Goal: Contribute content: Add original content to the website for others to see

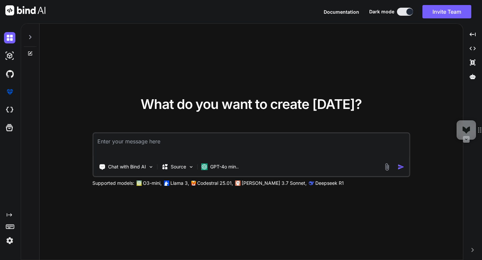
click at [387, 166] on img at bounding box center [387, 167] width 8 height 8
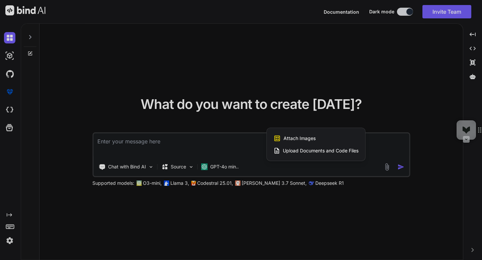
click at [329, 151] on span "Upload Documents and Code Files" at bounding box center [321, 151] width 76 height 7
type textarea "x"
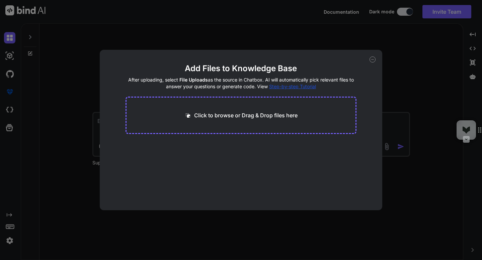
click at [258, 119] on p "Click to browse or Drag & Drop files here" at bounding box center [245, 115] width 103 height 8
type input "C:\fakepath\[PERSON_NAME] 400m-800m chart.pdf"
click at [353, 194] on button "Finish" at bounding box center [344, 190] width 23 height 13
click at [372, 62] on icon at bounding box center [373, 60] width 6 height 6
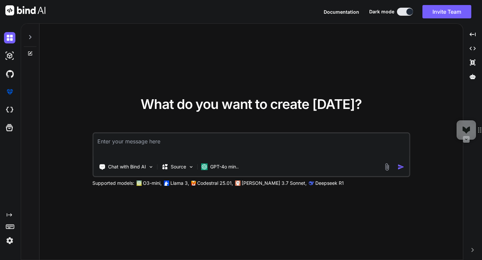
click at [213, 148] on textarea at bounding box center [251, 146] width 316 height 25
type textarea "Build a 800m Calculator"
click at [176, 68] on div "What do you want to create [DATE]? Build a 800m Calculator Build a 800m Calcula…" at bounding box center [250, 142] width 423 height 237
click at [400, 167] on img "button" at bounding box center [400, 167] width 7 height 7
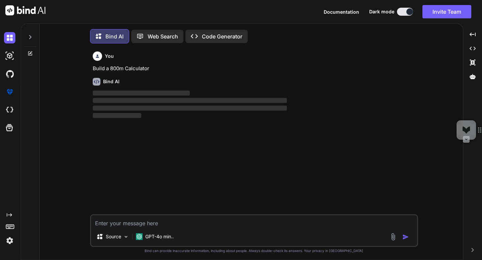
scroll to position [3, 0]
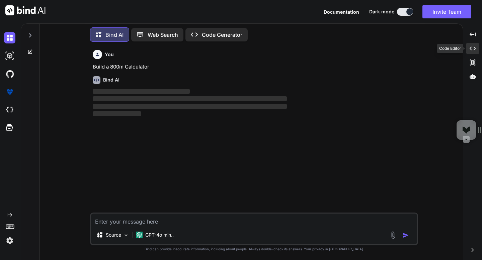
click at [472, 47] on icon "Created with Pixso." at bounding box center [473, 49] width 6 height 6
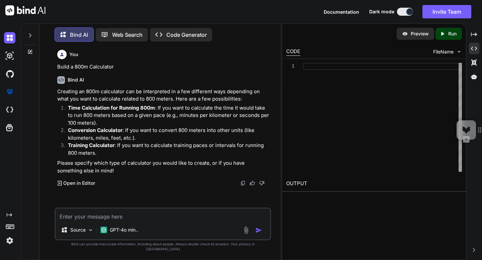
click at [246, 234] on img at bounding box center [246, 231] width 8 height 8
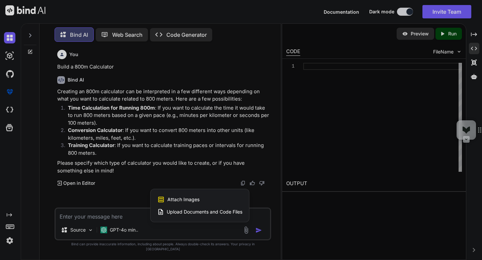
click at [200, 216] on span "Upload Documents and Code Files" at bounding box center [205, 212] width 76 height 7
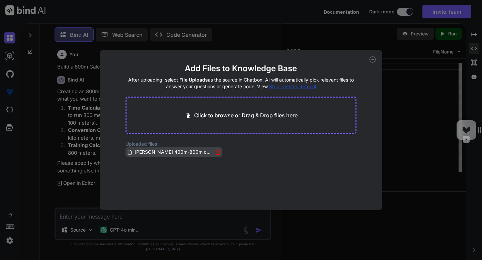
click at [163, 155] on span "[PERSON_NAME] 400m-800m chart.pdf" at bounding box center [173, 152] width 79 height 8
click at [389, 157] on div "Add Files to Knowledge Base After uploading, select File Uploads as the source …" at bounding box center [241, 130] width 482 height 260
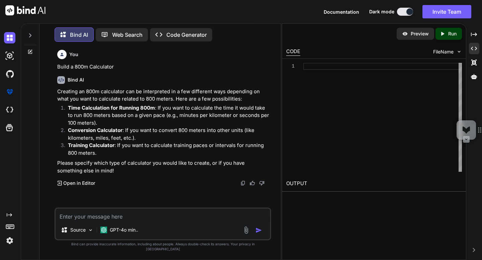
click at [168, 221] on textarea at bounding box center [163, 215] width 214 height 12
type textarea "L"
click at [79, 231] on div "Source" at bounding box center [77, 230] width 38 height 13
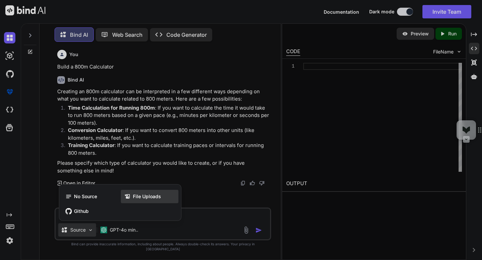
click at [150, 196] on div "File Uploads" at bounding box center [150, 196] width 58 height 13
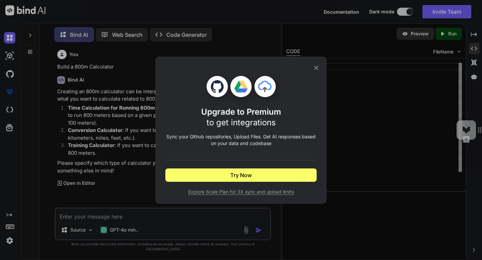
click at [317, 67] on icon at bounding box center [316, 68] width 4 height 4
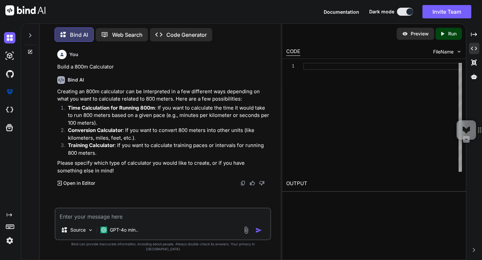
click at [125, 220] on textarea at bounding box center [163, 215] width 214 height 12
type textarea "Look at the knowledge base"
type textarea "knowledge base"
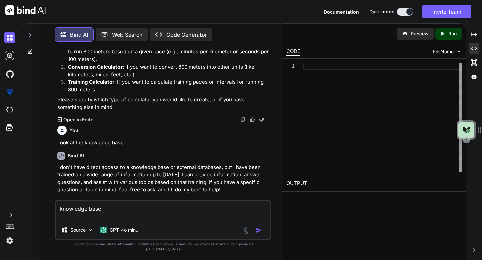
scroll to position [65, 0]
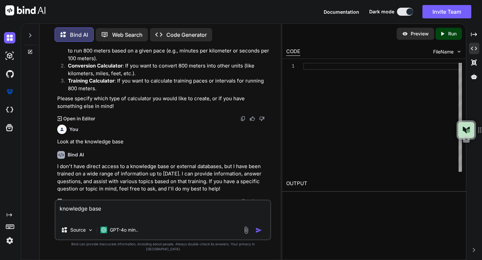
click at [87, 217] on textarea "knowledge base" at bounding box center [163, 211] width 214 height 20
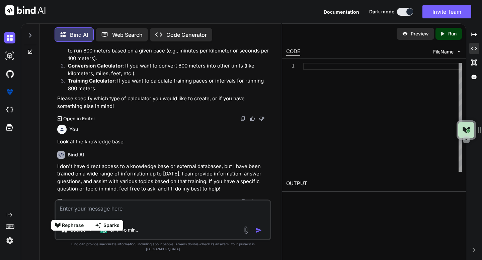
scroll to position [57, 0]
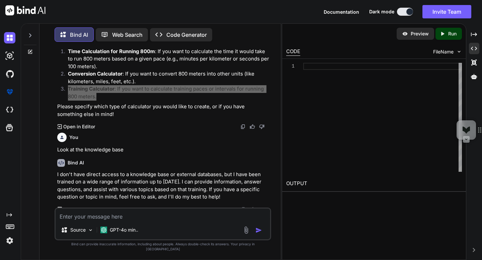
drag, startPoint x: 100, startPoint y: 95, endPoint x: 69, endPoint y: 89, distance: 31.4
click at [69, 89] on p "Training Calculator : If you want to calculate training paces or intervals for …" at bounding box center [169, 92] width 202 height 15
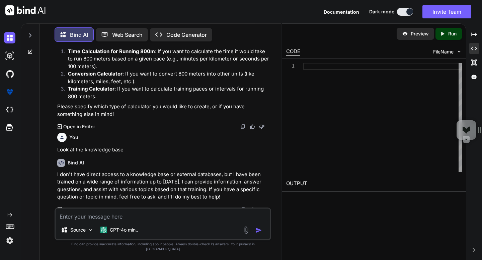
click at [140, 221] on textarea at bounding box center [163, 215] width 214 height 12
paste textarea "3. Running Workout Templates"
type textarea "3. Running Workout Templates"
click at [257, 234] on img "button" at bounding box center [258, 230] width 7 height 7
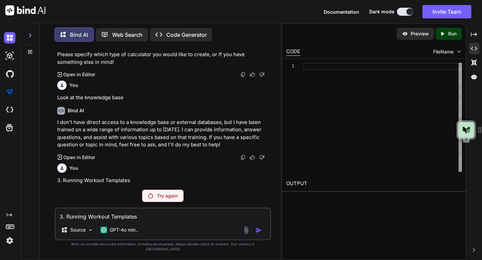
scroll to position [104, 0]
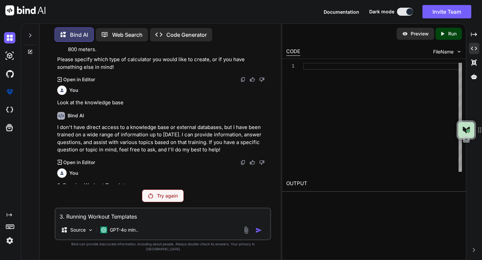
click at [146, 203] on div "Try again" at bounding box center [163, 196] width 42 height 13
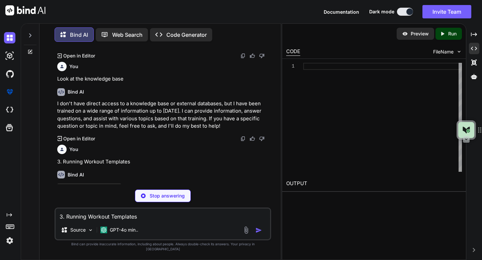
scroll to position [151, 0]
